Goal: Task Accomplishment & Management: Complete application form

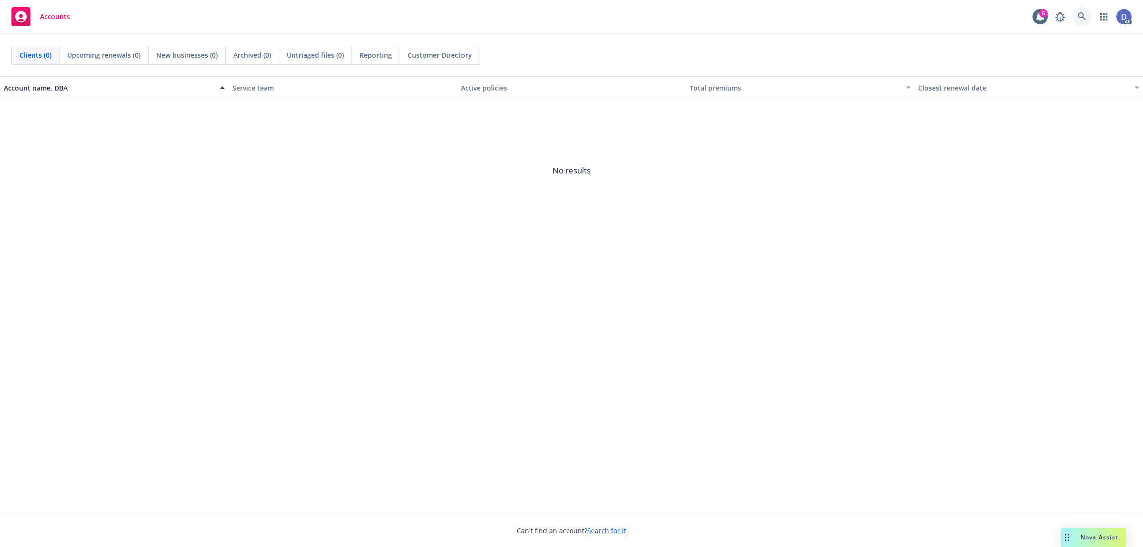
click at [1084, 21] on link at bounding box center [1082, 16] width 19 height 19
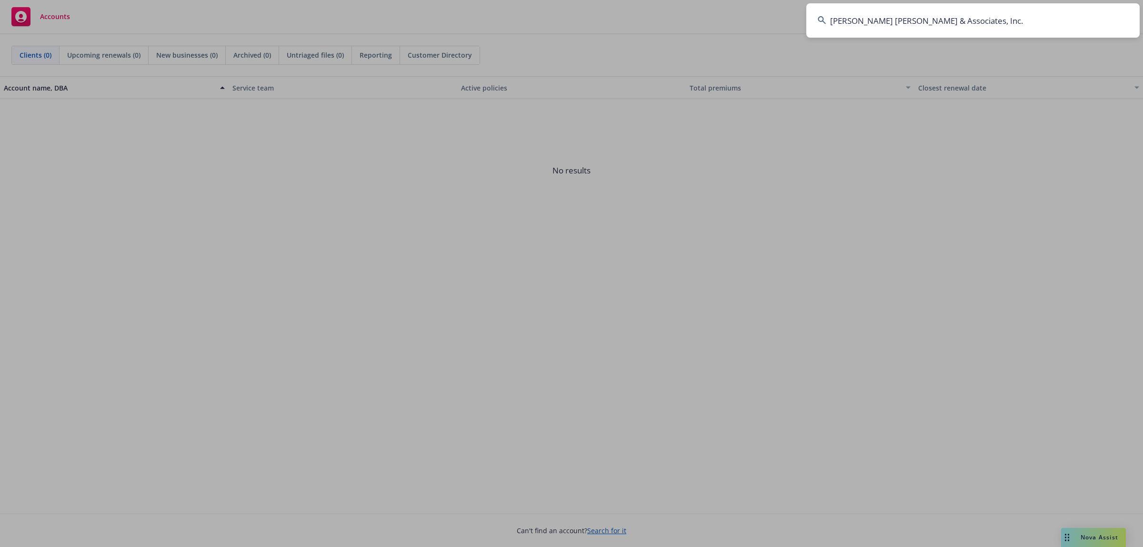
click at [1079, 21] on input "[PERSON_NAME] [PERSON_NAME] & Associates, Inc." at bounding box center [973, 20] width 333 height 34
click at [1017, 18] on input "[PERSON_NAME] [PERSON_NAME] & Associates, Inc." at bounding box center [973, 20] width 333 height 34
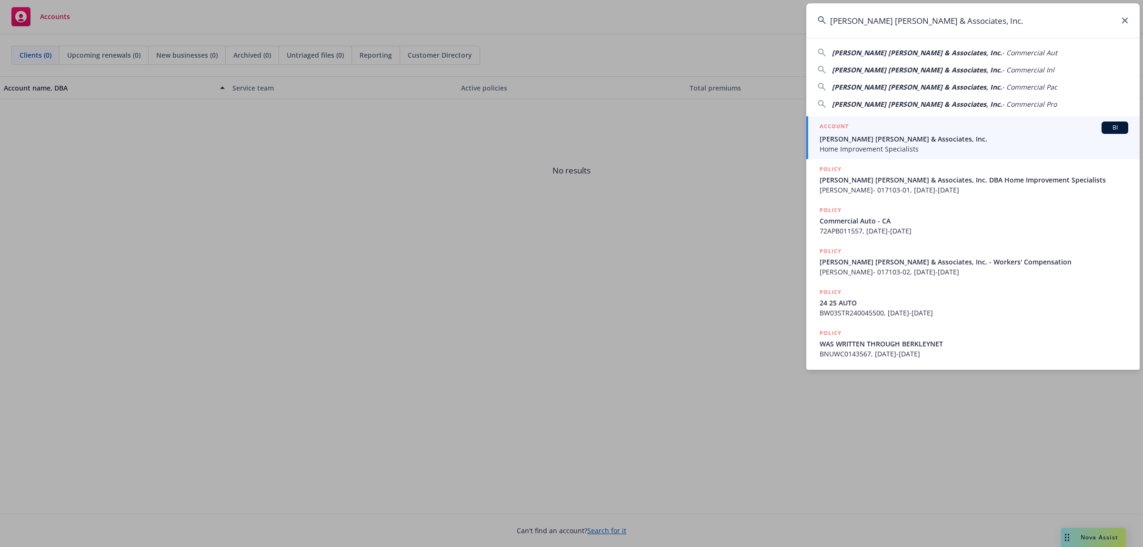
type input "Steinberg Hall & Associates, Inc."
click at [898, 144] on span "Home Improvement Specialists" at bounding box center [974, 149] width 309 height 10
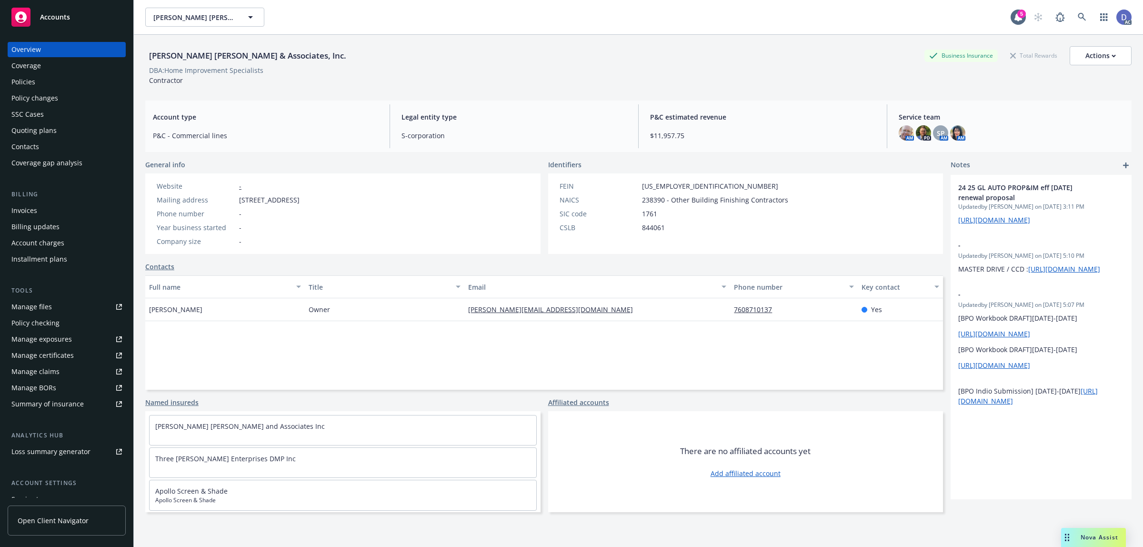
click at [44, 373] on div "Manage claims" at bounding box center [35, 371] width 48 height 15
click at [57, 310] on link "Manage files" at bounding box center [67, 306] width 118 height 15
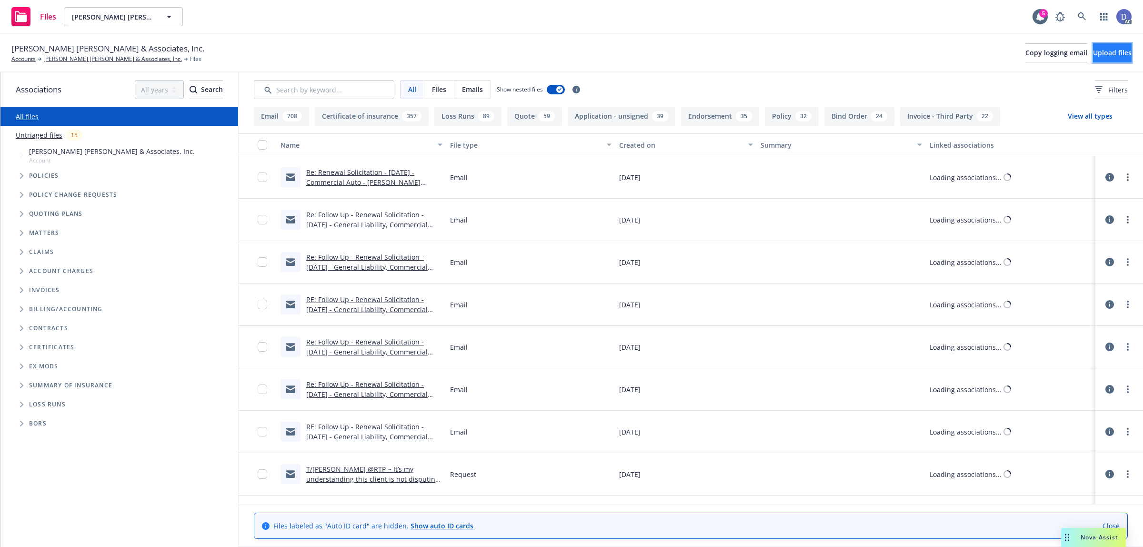
click at [1109, 51] on span "Upload files" at bounding box center [1112, 52] width 39 height 9
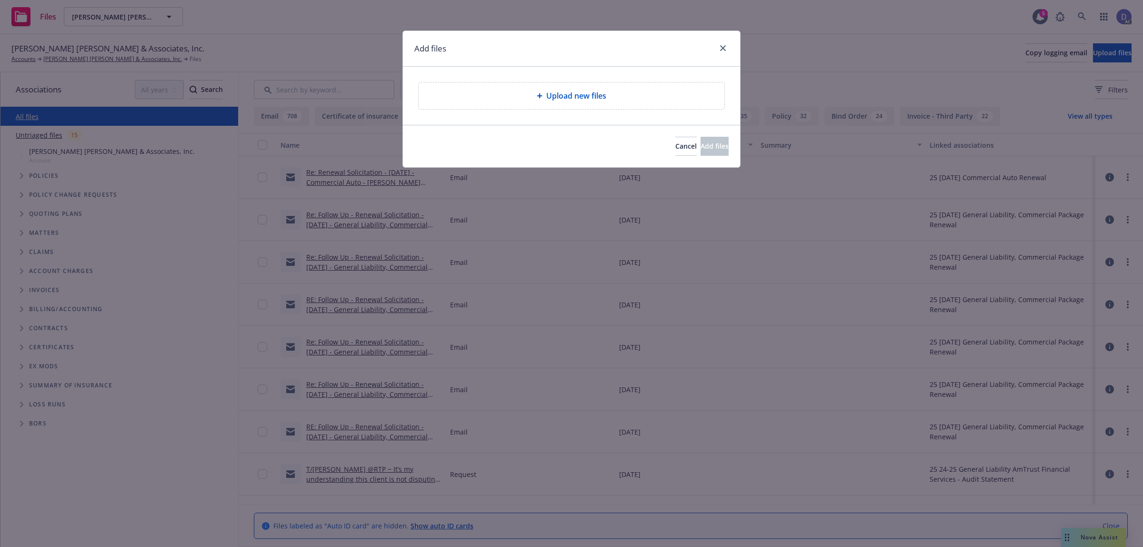
click at [580, 97] on span "Upload new files" at bounding box center [576, 95] width 60 height 11
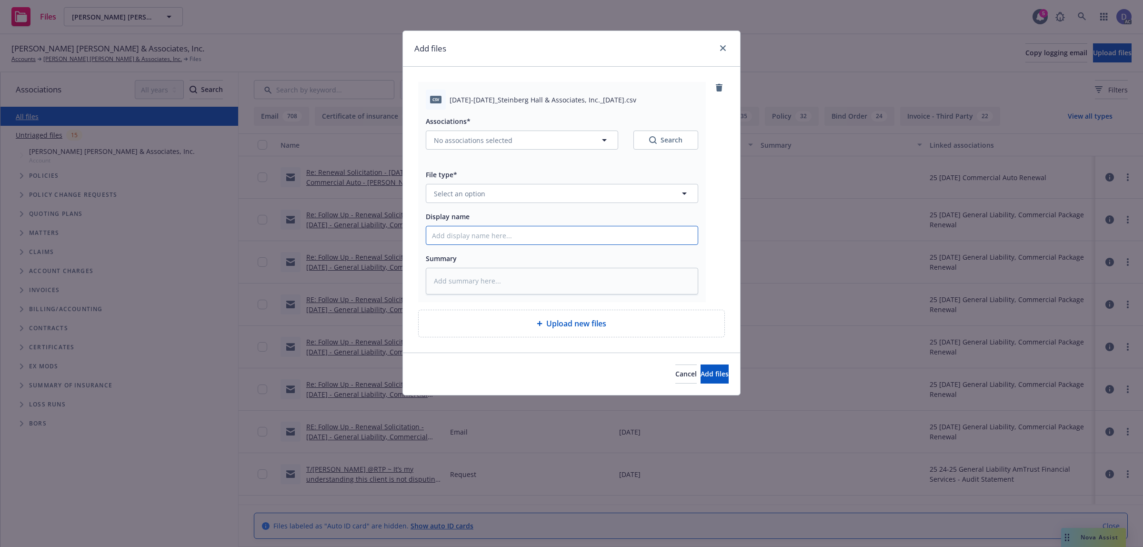
drag, startPoint x: 607, startPoint y: 237, endPoint x: 616, endPoint y: 226, distance: 13.9
click at [607, 237] on input "Display name" at bounding box center [562, 235] width 272 height 18
paste input "2023-2025_Steinberg Hall & Associates, Inc._4-14-2025"
type input "2023-2025_Steinberg Hall & Associates, Inc._4-14-2025"
type textarea "x"
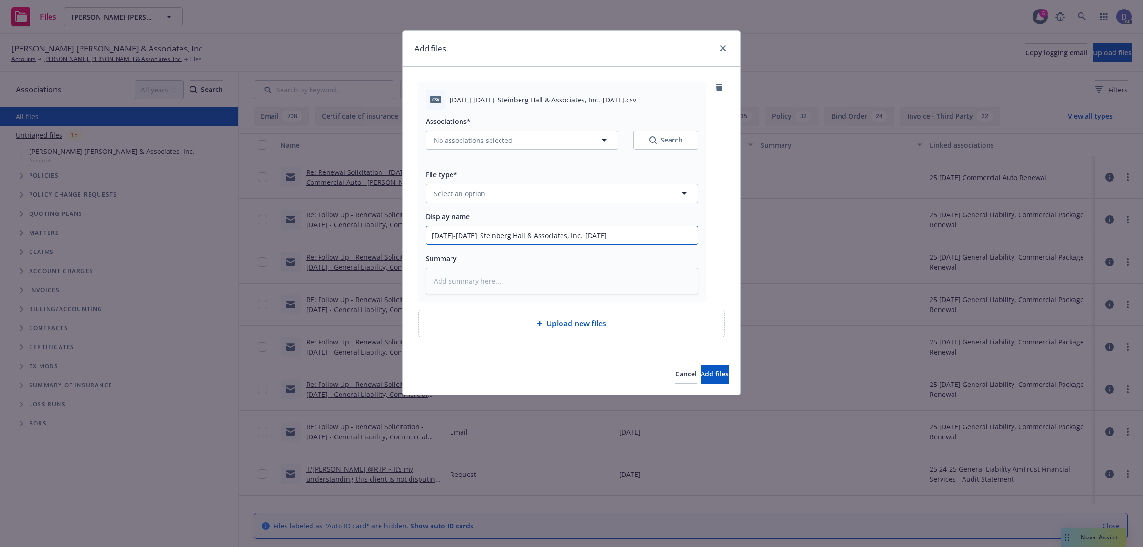
type input "2023-2025_Steinberg Hall & Associates, Inc._4-14-2025"
click at [634, 195] on button "Select an option" at bounding box center [562, 193] width 272 height 19
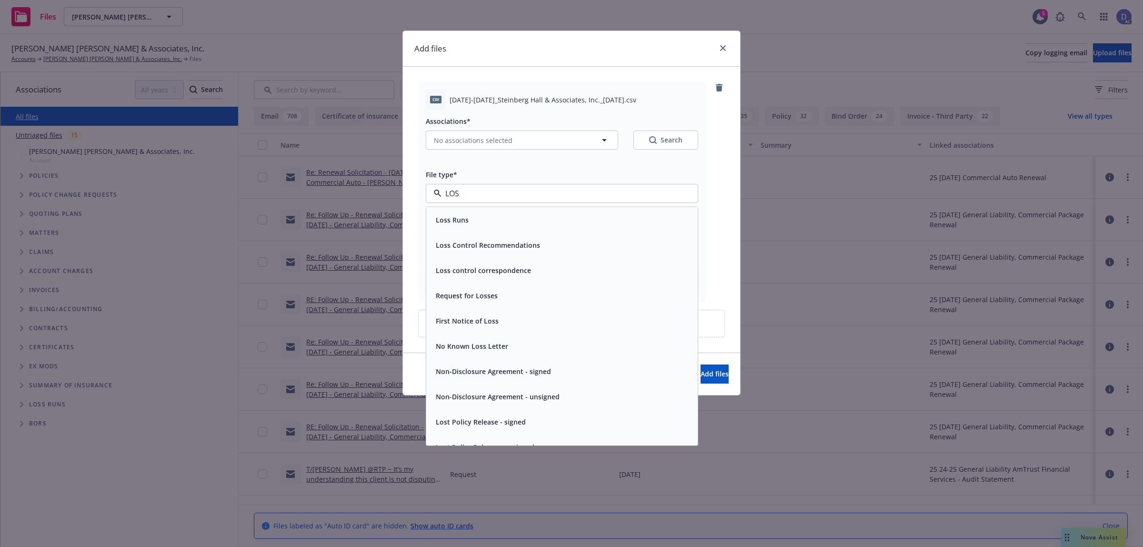
type input "LOSS"
click at [587, 215] on div "Loss Runs" at bounding box center [562, 220] width 260 height 14
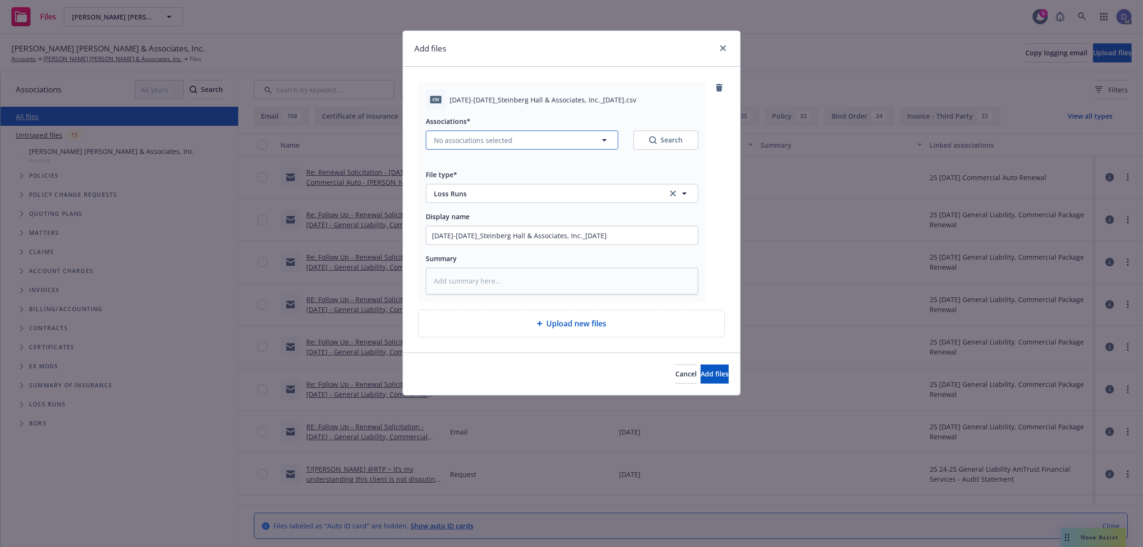
click at [518, 146] on button "No associations selected" at bounding box center [522, 140] width 192 height 19
type textarea "x"
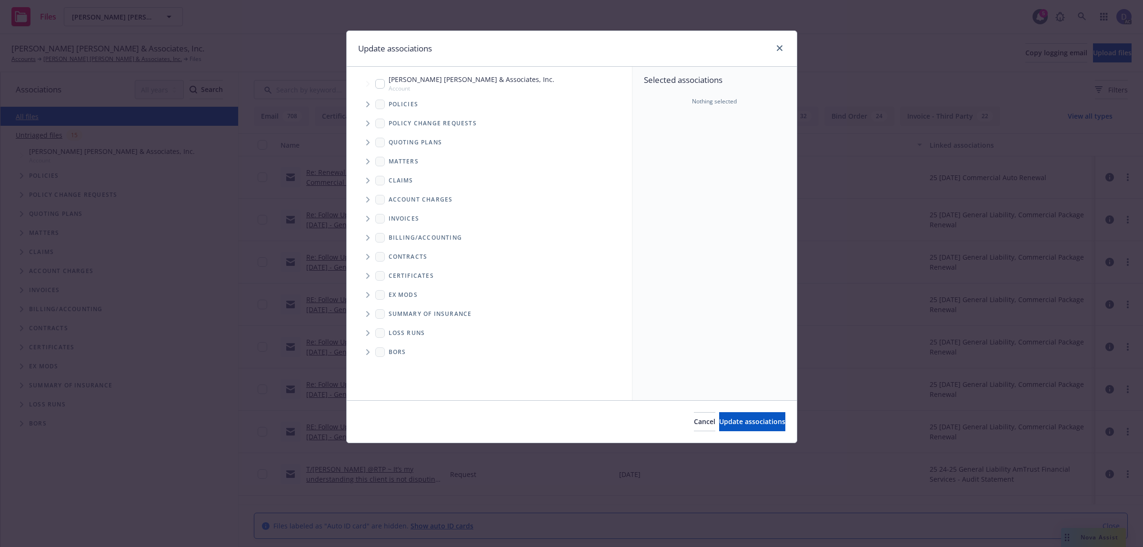
click at [365, 102] on span "Tree Example" at bounding box center [367, 104] width 15 height 15
click at [680, 153] on div "Selected associations Nothing selected" at bounding box center [715, 233] width 164 height 333
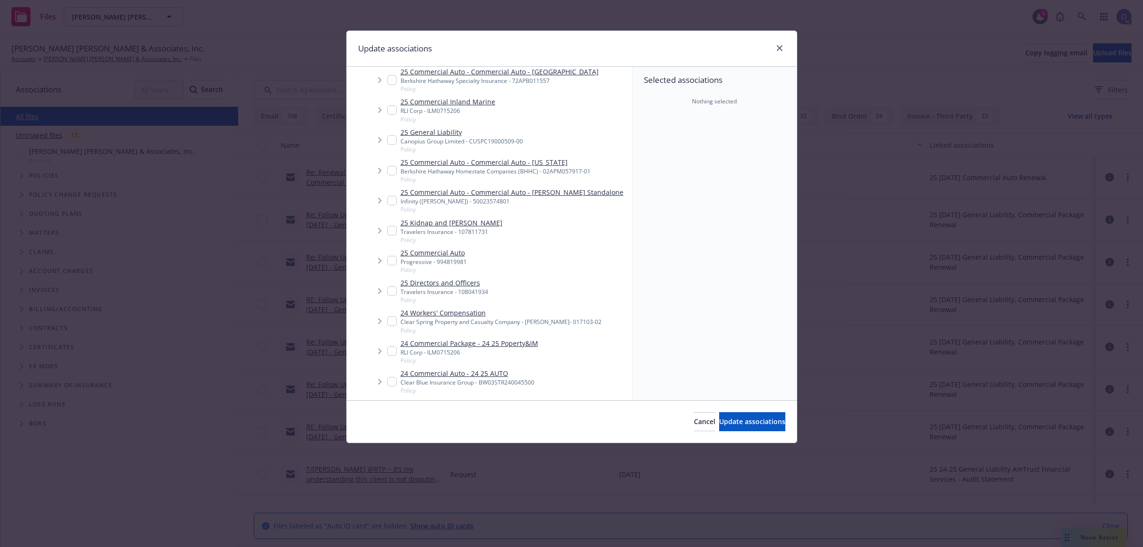
scroll to position [238, 0]
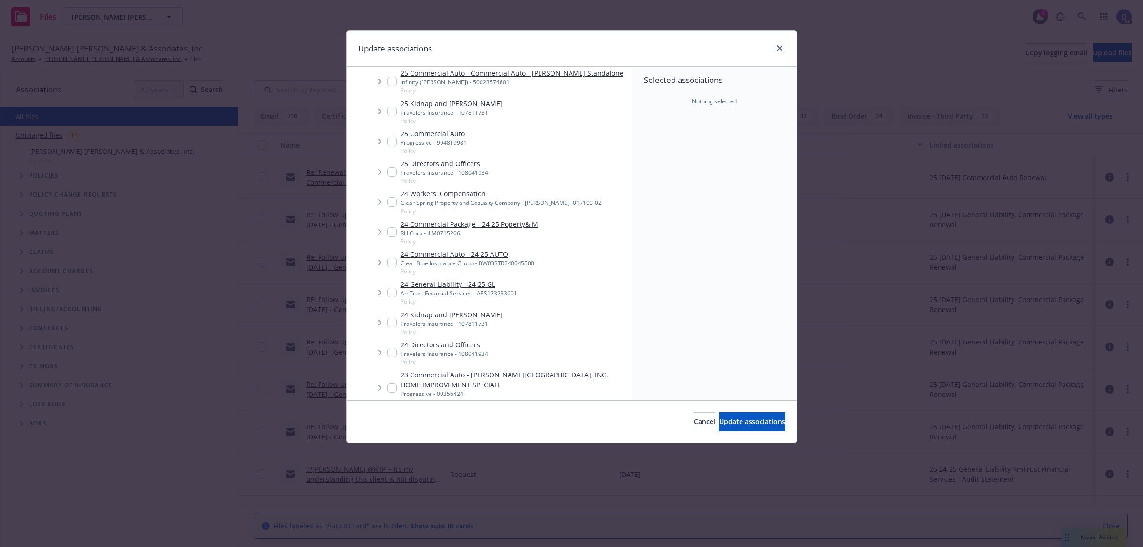
click at [464, 265] on div "Clear Blue Insurance Group - BW03STR240045500" at bounding box center [468, 263] width 134 height 8
checkbox input "true"
click at [727, 431] on button "Update associations" at bounding box center [752, 421] width 66 height 19
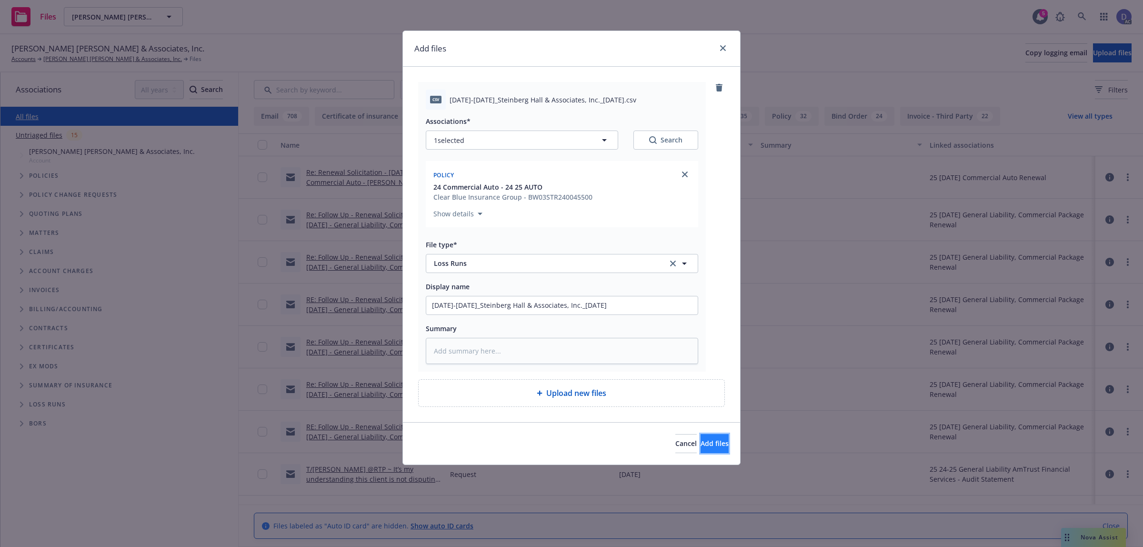
click at [701, 443] on span "Add files" at bounding box center [715, 443] width 28 height 9
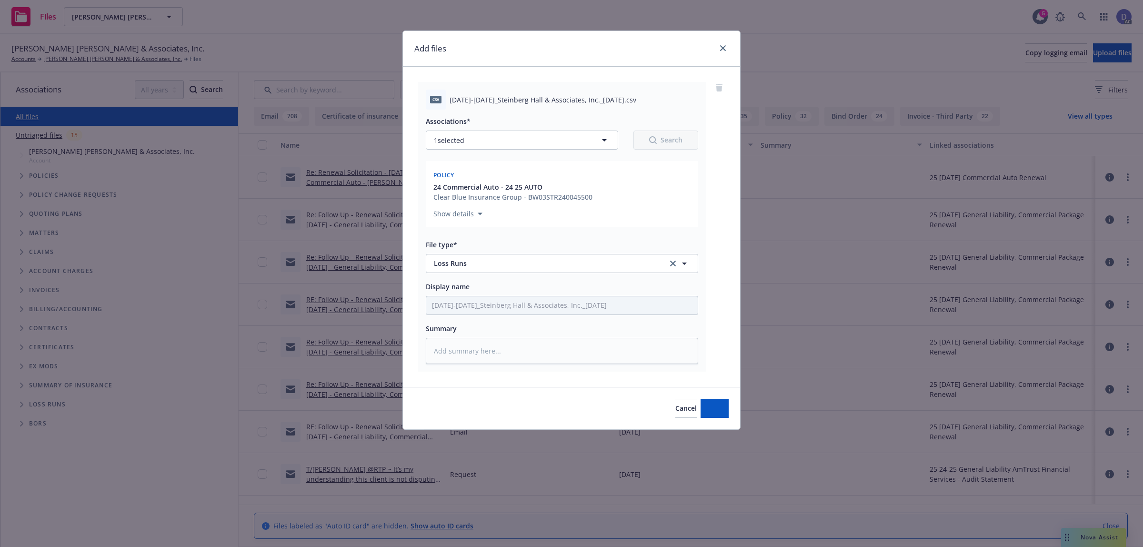
type textarea "x"
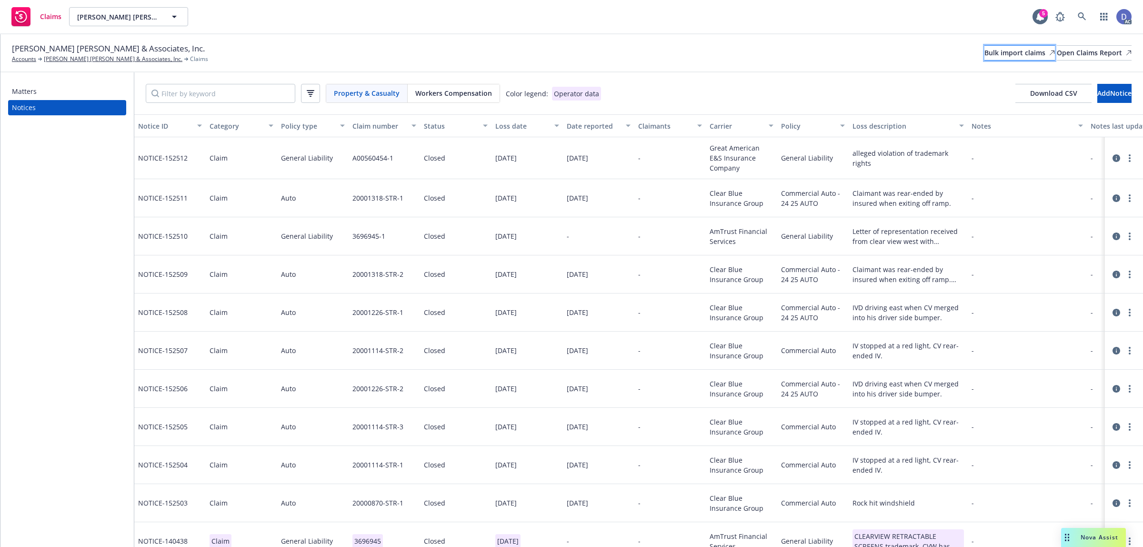
click at [985, 51] on div "Bulk import claims" at bounding box center [1020, 53] width 71 height 14
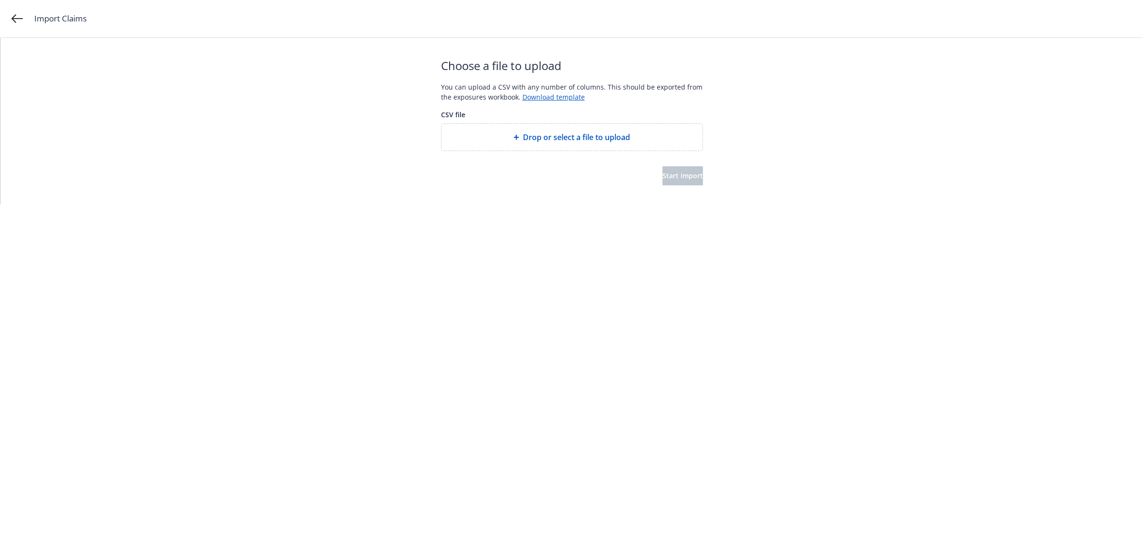
click at [575, 145] on div "Drop or select a file to upload" at bounding box center [572, 137] width 261 height 27
click at [586, 137] on span "Drop or select a file to upload" at bounding box center [576, 136] width 107 height 11
drag, startPoint x: 716, startPoint y: 183, endPoint x: 680, endPoint y: 180, distance: 35.4
click at [711, 182] on div "Choose a file to upload You can upload a CSV with any number of columns. This s…" at bounding box center [571, 121] width 1143 height 166
click at [680, 180] on button "Start import" at bounding box center [683, 175] width 40 height 19
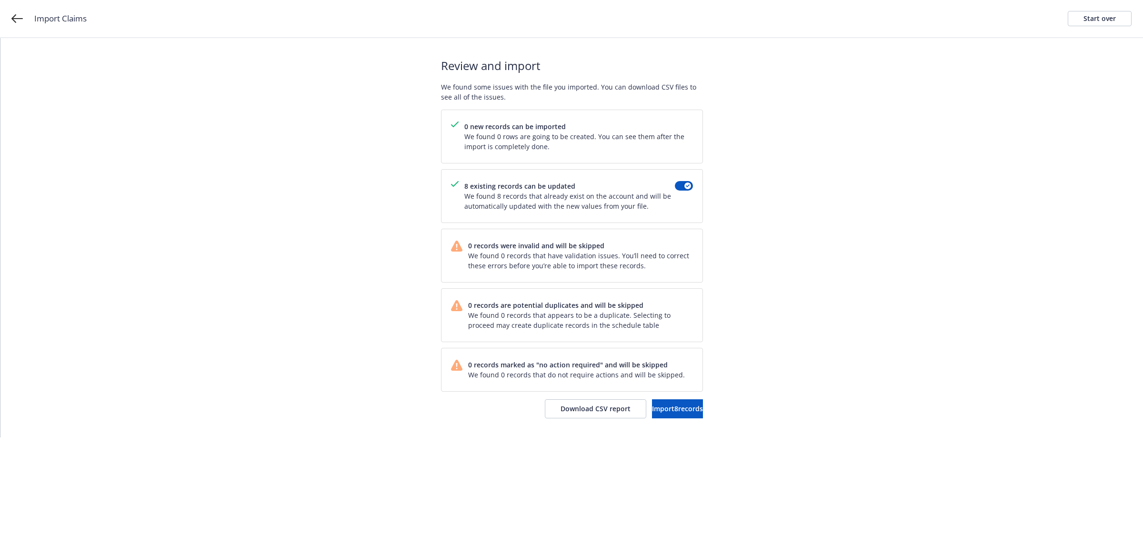
click at [666, 177] on div "8 existing records can be updated We found 8 records that already exist on the …" at bounding box center [572, 196] width 261 height 53
click at [660, 404] on button "Import 8 records" at bounding box center [677, 408] width 51 height 19
click at [678, 413] on span "View accounts" at bounding box center [664, 408] width 47 height 9
